Goal: Task Accomplishment & Management: Manage account settings

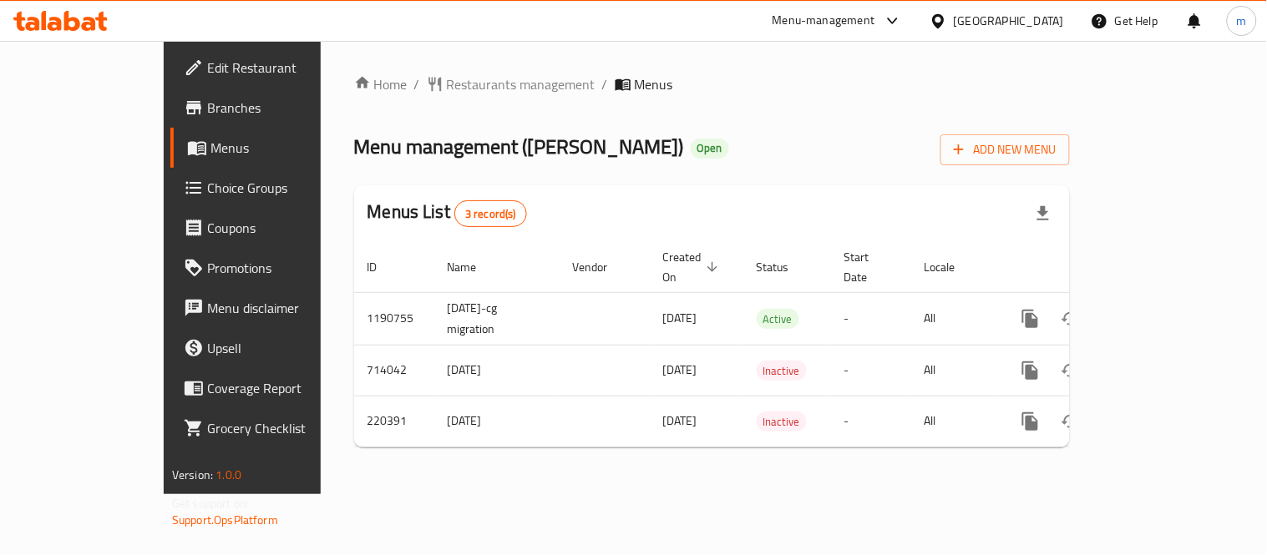
click at [1060, 29] on div "[GEOGRAPHIC_DATA]" at bounding box center [1008, 21] width 110 height 18
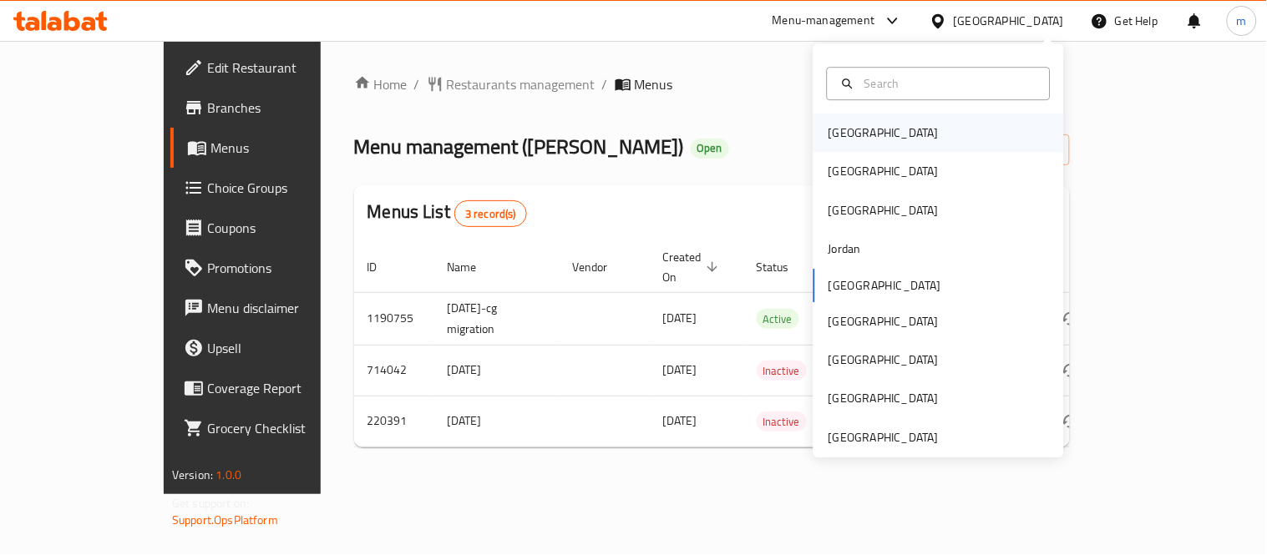
click at [899, 143] on div "[GEOGRAPHIC_DATA]" at bounding box center [938, 133] width 250 height 38
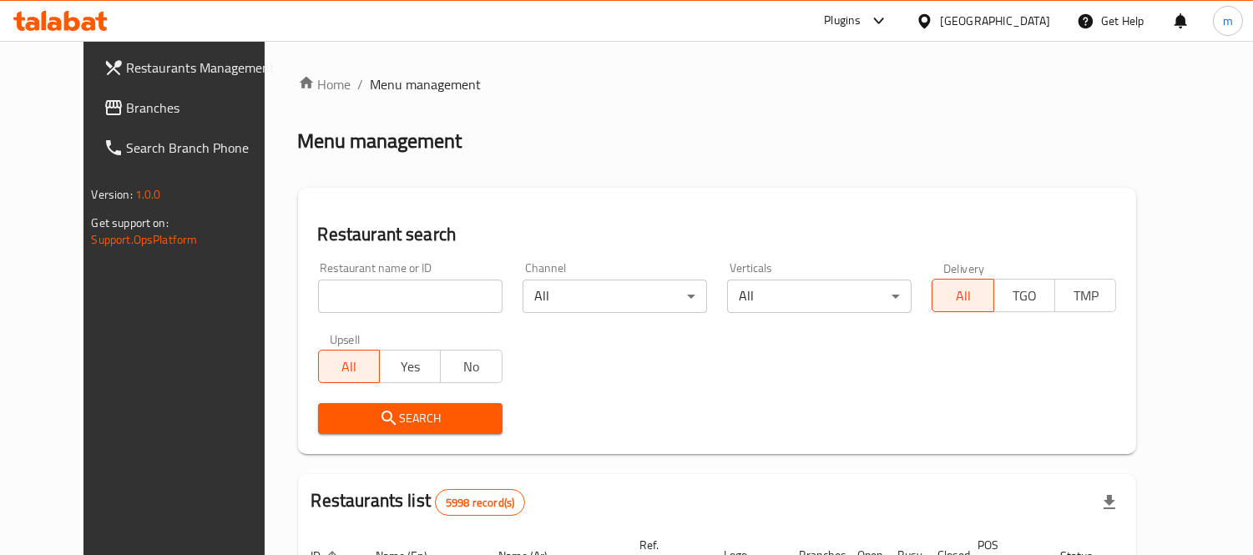
click at [127, 109] on span "Branches" at bounding box center [203, 108] width 153 height 20
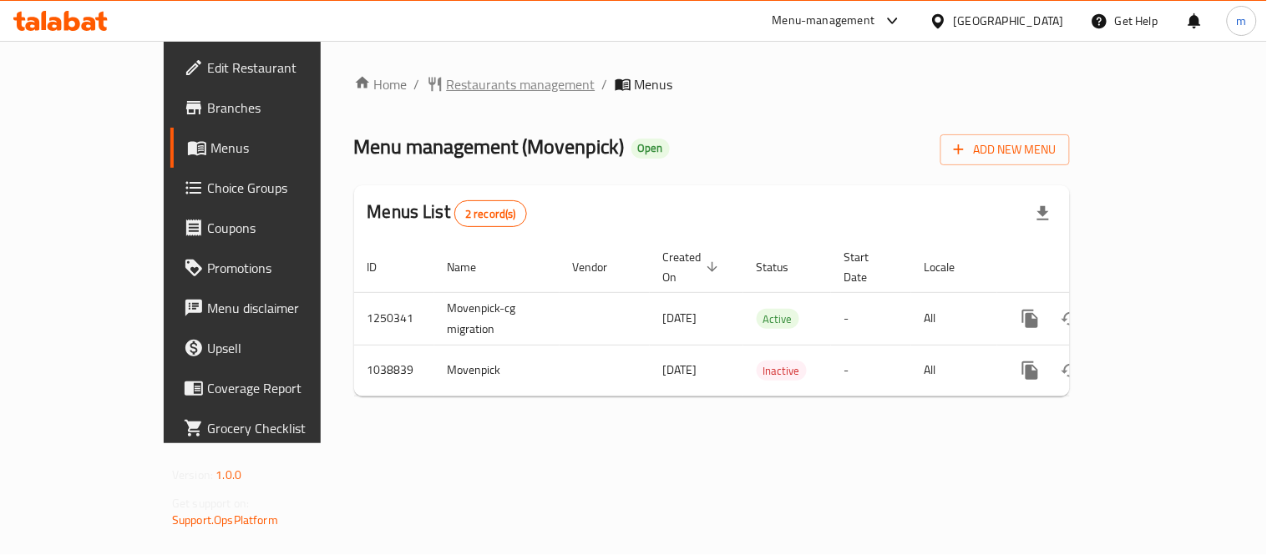
click at [447, 85] on span "Restaurants management" at bounding box center [521, 84] width 149 height 20
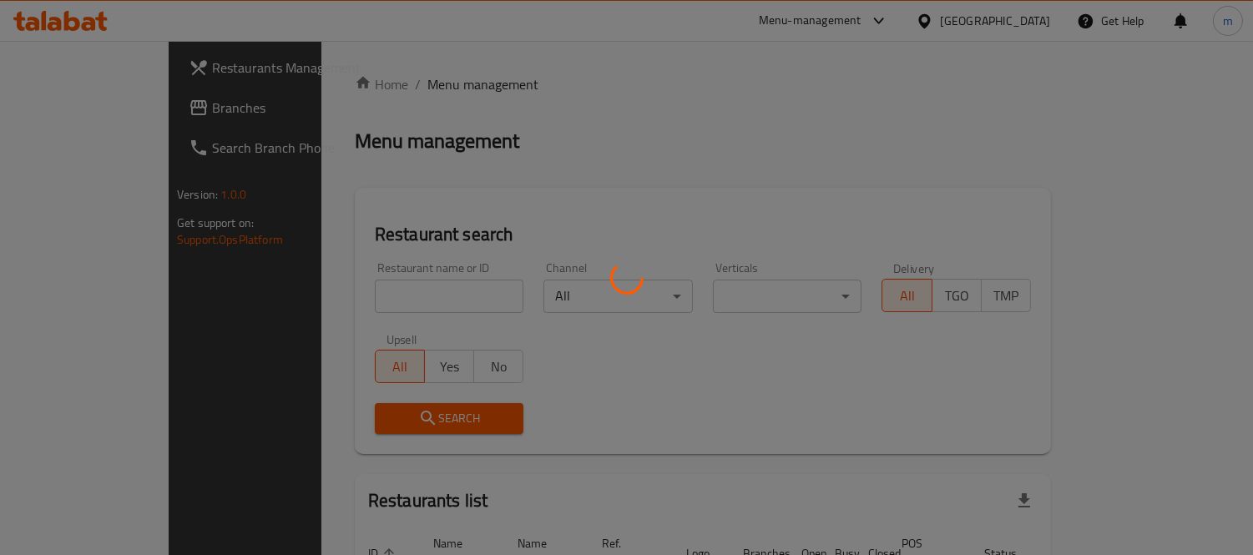
click at [417, 298] on div at bounding box center [626, 277] width 1253 height 555
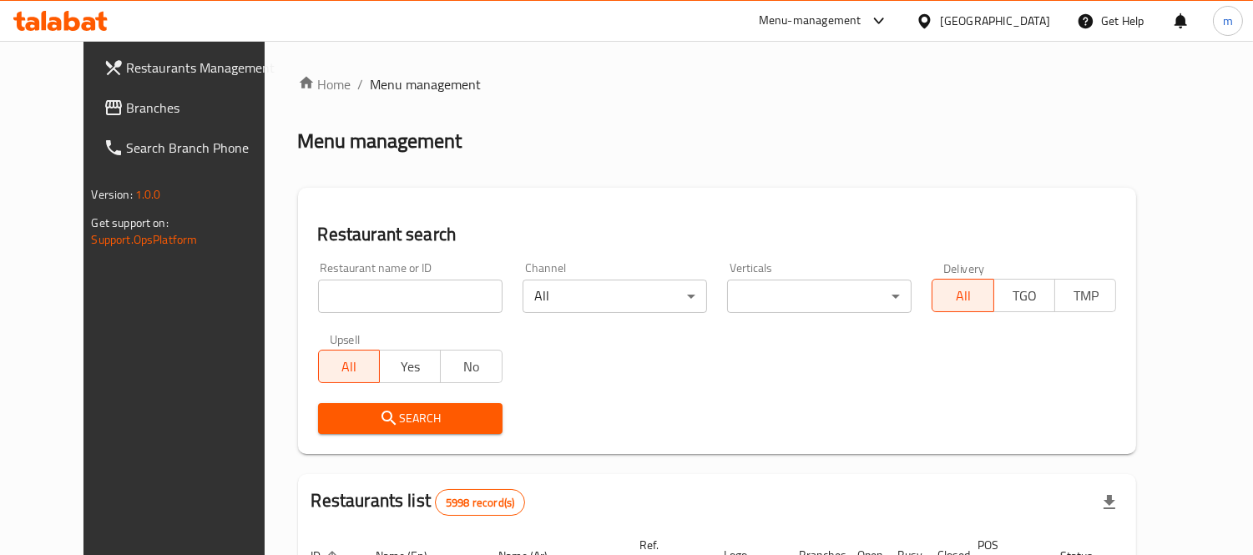
click at [381, 296] on input "search" at bounding box center [410, 296] width 185 height 33
paste input "661900"
type input "661900"
click at [407, 405] on button "Search" at bounding box center [410, 418] width 185 height 31
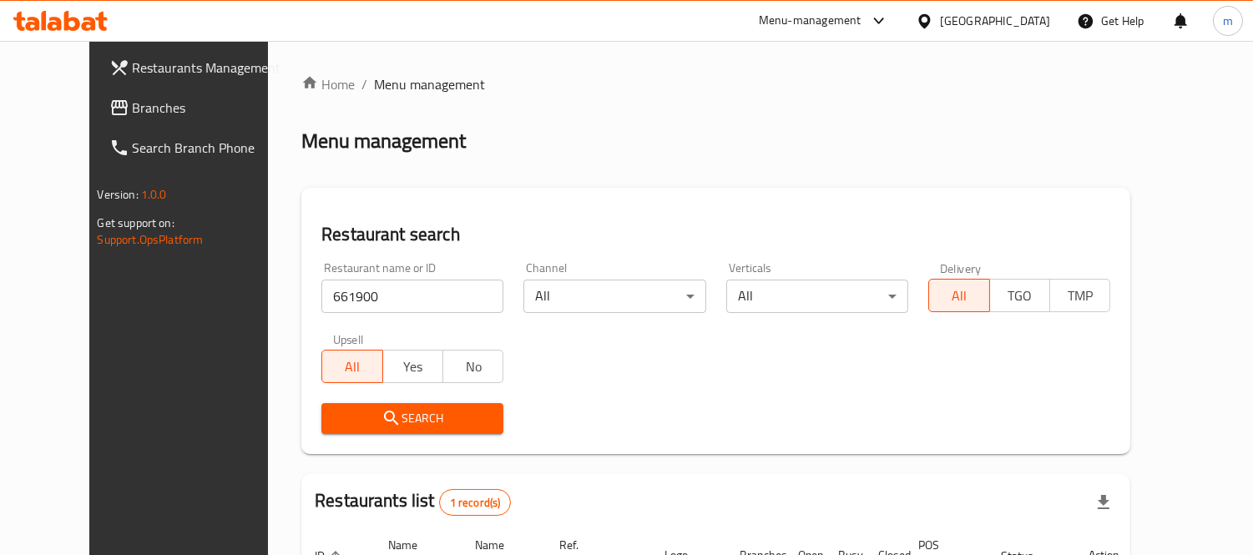
scroll to position [175, 0]
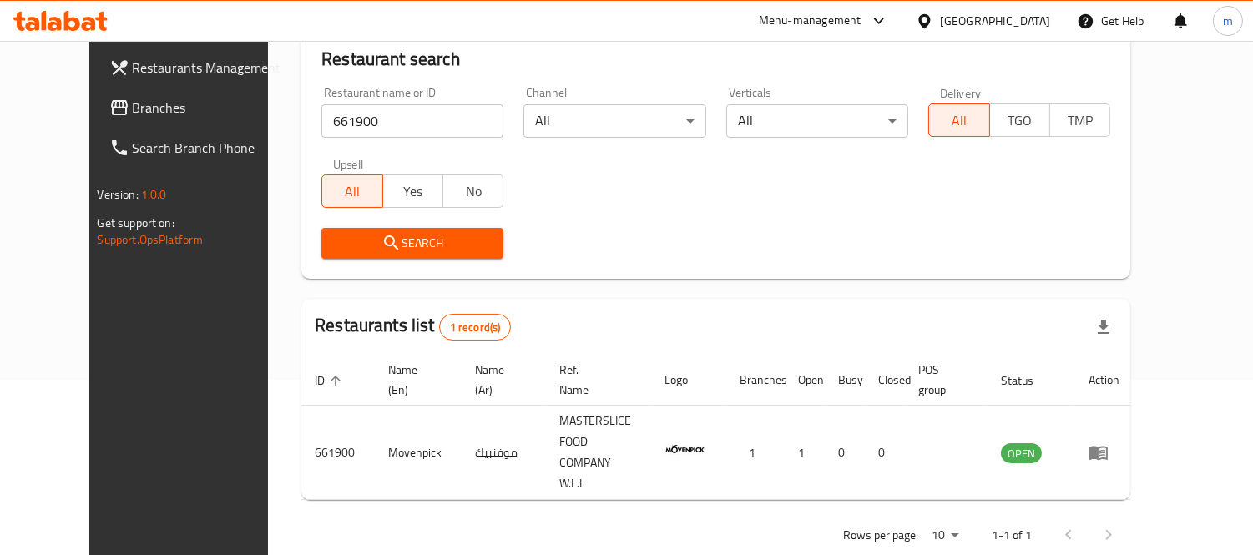
click at [1024, 23] on div "[GEOGRAPHIC_DATA]" at bounding box center [995, 21] width 110 height 18
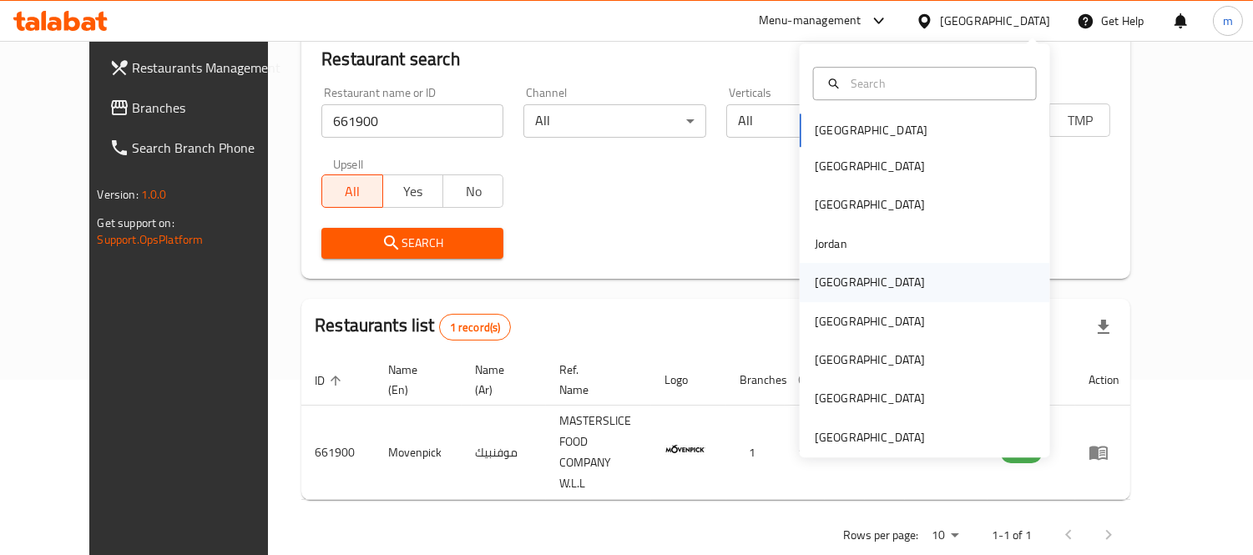
click at [829, 288] on div "[GEOGRAPHIC_DATA]" at bounding box center [870, 282] width 110 height 18
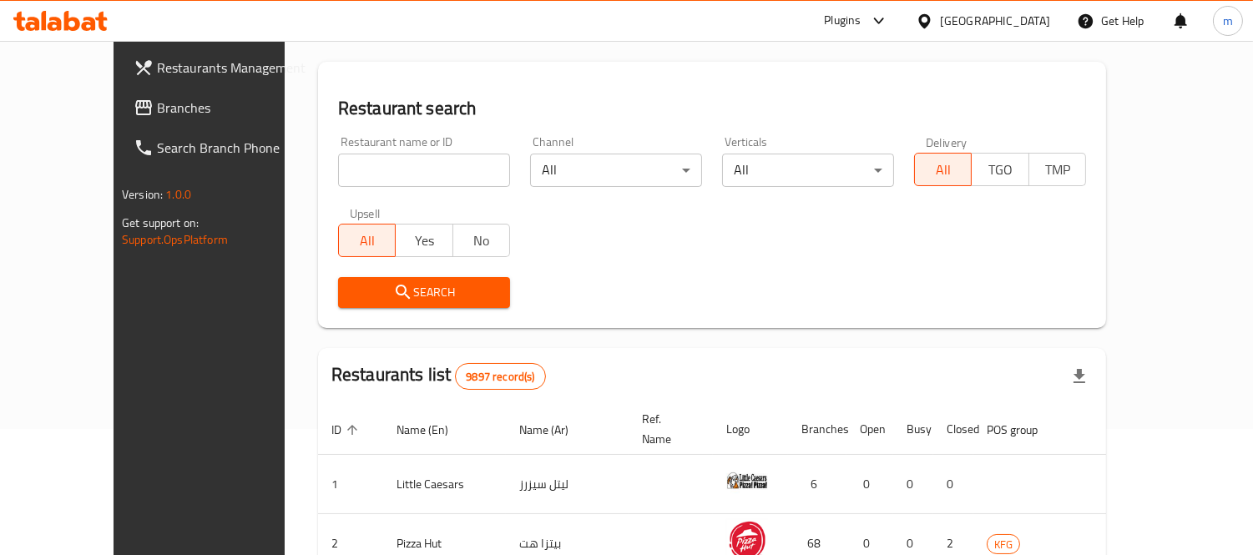
scroll to position [175, 0]
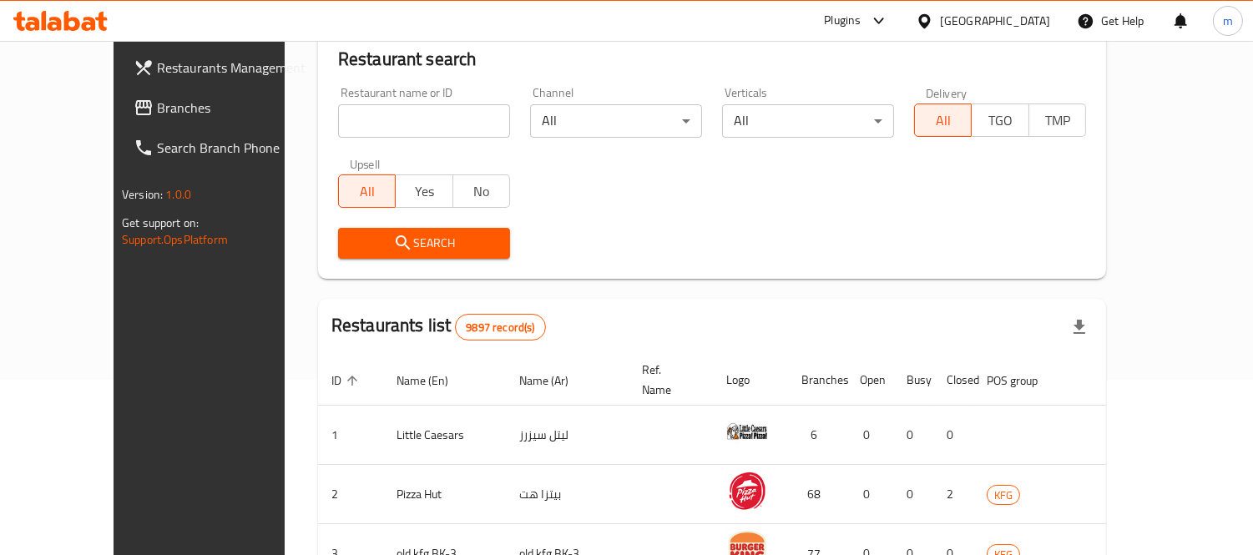
drag, startPoint x: 92, startPoint y: 107, endPoint x: 110, endPoint y: 99, distance: 20.2
click at [157, 106] on span "Branches" at bounding box center [233, 108] width 153 height 20
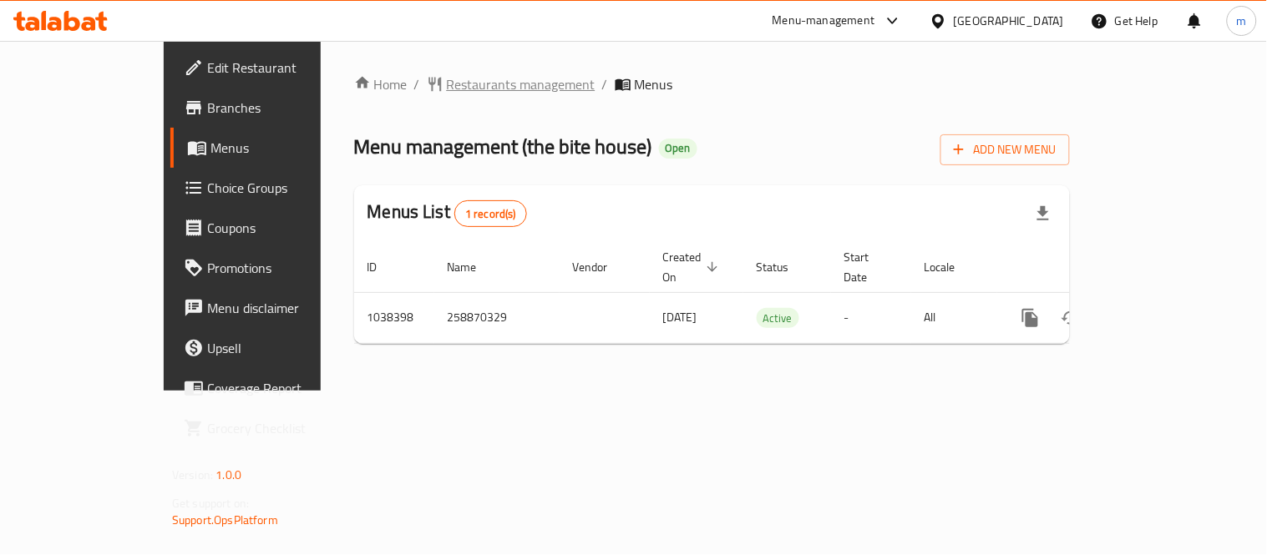
click at [447, 82] on span "Restaurants management" at bounding box center [521, 84] width 149 height 20
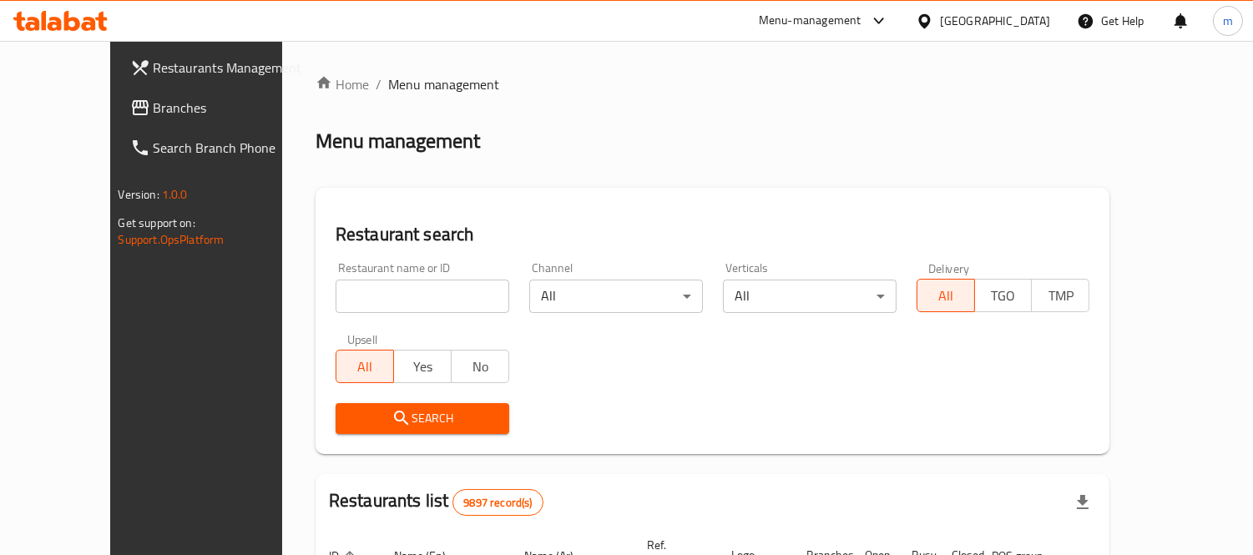
click at [394, 301] on input "search" at bounding box center [423, 296] width 174 height 33
paste input "661871"
type input "661871"
click button "Search" at bounding box center [423, 418] width 174 height 31
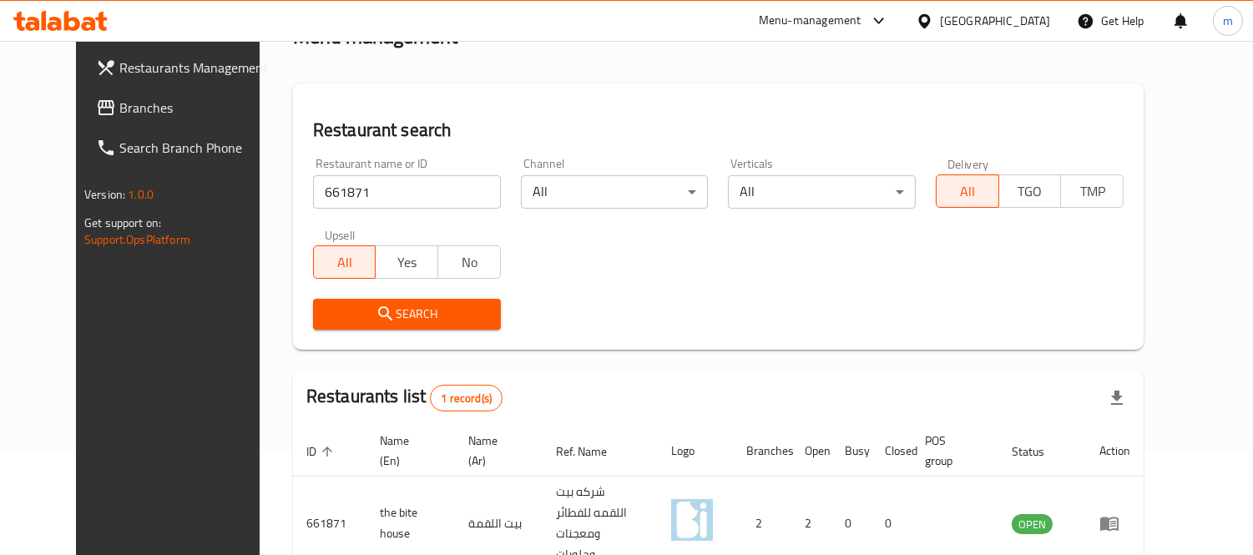
scroll to position [175, 0]
